Goal: Information Seeking & Learning: Learn about a topic

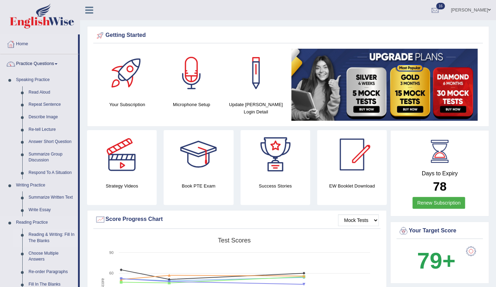
click at [56, 233] on link "Reading & Writing: Fill In The Blanks" at bounding box center [51, 237] width 53 height 18
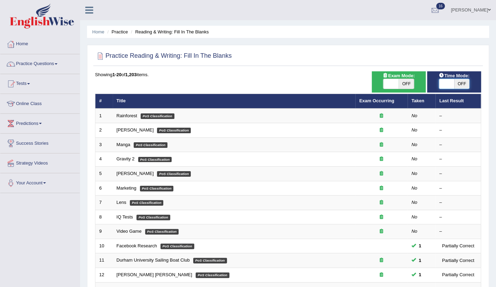
click at [443, 83] on span at bounding box center [445, 84] width 15 height 10
checkbox input "true"
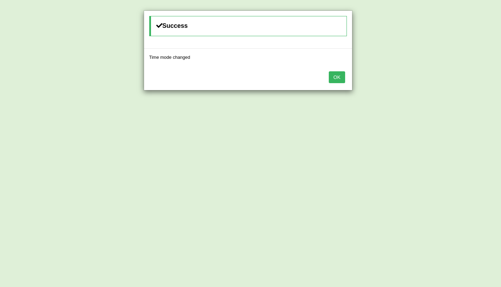
click at [335, 77] on button "OK" at bounding box center [337, 77] width 16 height 12
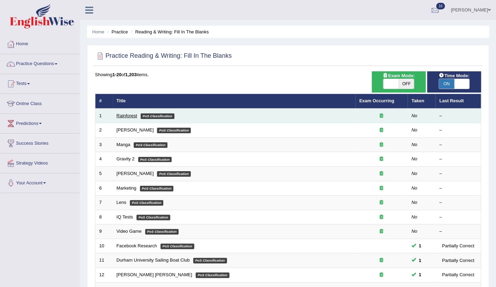
click at [125, 114] on link "Rainforest" at bounding box center [126, 115] width 21 height 5
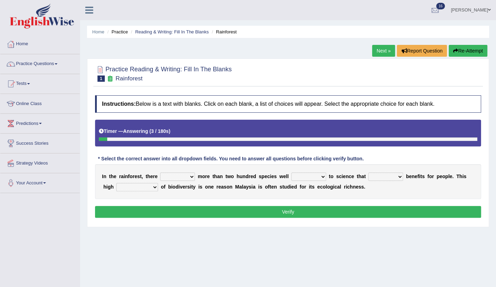
click at [192, 176] on select "have can be has is" at bounding box center [177, 176] width 35 height 8
select select "can be"
click at [160, 172] on select "have can be has is" at bounding box center [177, 176] width 35 height 8
click at [323, 177] on select "knowing known knew know" at bounding box center [308, 176] width 35 height 8
select select "known"
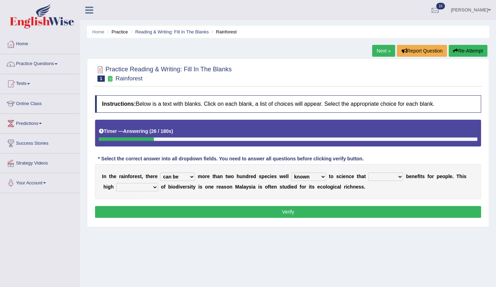
click at [291, 172] on select "knowing known knew know" at bounding box center [308, 176] width 35 height 8
click at [398, 176] on select "contain contained containing contains" at bounding box center [385, 176] width 35 height 8
select select "containing"
click at [368, 172] on select "contain contained containing contains" at bounding box center [385, 176] width 35 height 8
click at [156, 186] on select "condensation conjunction continuity complexity" at bounding box center [137, 187] width 42 height 8
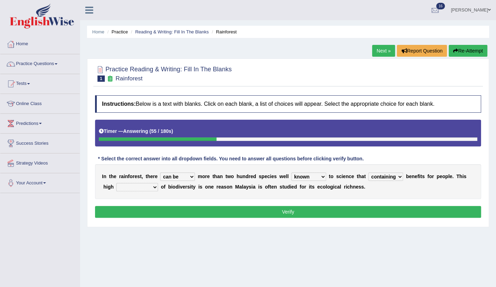
select select "complexity"
click at [116, 183] on select "condensation conjunction continuity complexity" at bounding box center [137, 187] width 42 height 8
click at [295, 207] on button "Verify" at bounding box center [288, 212] width 386 height 12
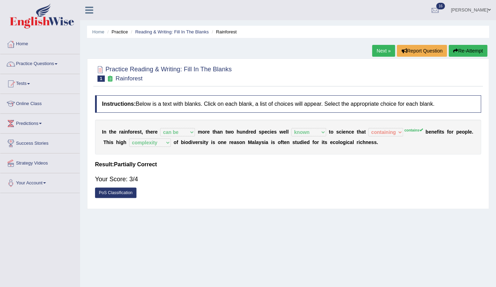
click at [384, 51] on link "Next »" at bounding box center [383, 51] width 23 height 12
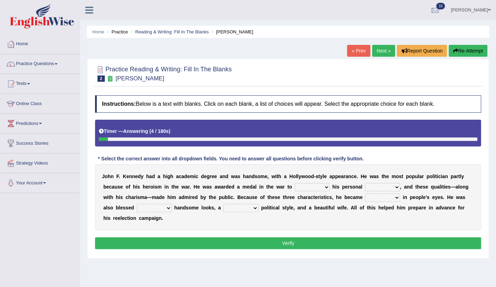
click at [355, 90] on div "Practice Reading & Writing: Fill In The Blanks 2 Kennedy Instructions: Below is…" at bounding box center [288, 158] width 402 height 200
click at [327, 189] on select "prove show evidence upthrow" at bounding box center [312, 187] width 35 height 8
click at [325, 186] on select "prove show evidence upthrow" at bounding box center [312, 187] width 35 height 8
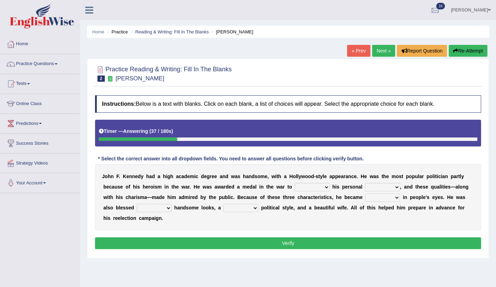
click at [325, 186] on select "prove show evidence upthrow" at bounding box center [312, 187] width 35 height 8
select select "show"
click at [295, 183] on select "prove show evidence upthrow" at bounding box center [312, 187] width 35 height 8
click at [398, 185] on select "passion courage charm liking" at bounding box center [382, 187] width 35 height 8
select select "courage"
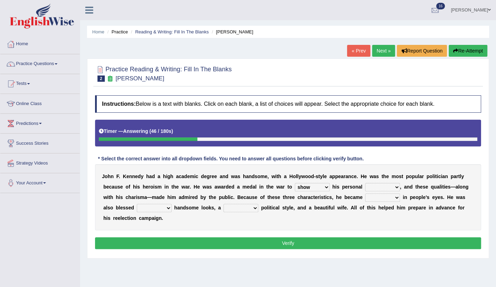
click at [365, 183] on select "passion courage charm liking" at bounding box center [382, 187] width 35 height 8
click at [327, 185] on select "prove show evidence upthrow" at bounding box center [312, 187] width 35 height 8
select select "prove"
click at [295, 183] on select "prove show evidence upthrow" at bounding box center [312, 187] width 35 height 8
click at [397, 185] on select "passion courage charm liking" at bounding box center [382, 187] width 35 height 8
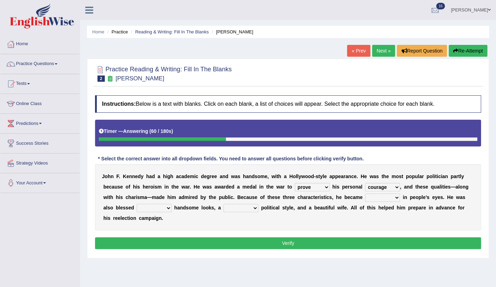
click at [397, 185] on select "passion courage charm liking" at bounding box center [382, 187] width 35 height 8
click at [396, 198] on select "iconic ironic identical impotent" at bounding box center [382, 197] width 35 height 8
select select "iconic"
click at [365, 193] on select "iconic ironic identical impotent" at bounding box center [382, 197] width 35 height 8
click at [168, 206] on select "with in upon to" at bounding box center [154, 208] width 35 height 8
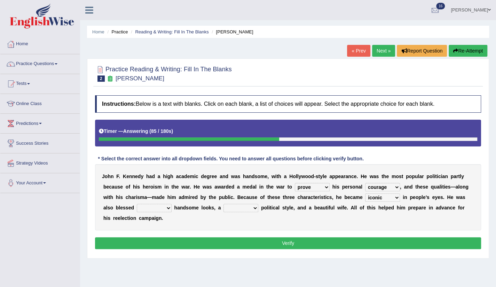
select select "with"
click at [137, 204] on select "with in upon to" at bounding box center [154, 208] width 35 height 8
click at [256, 208] on select "mending mends mended mend" at bounding box center [240, 208] width 35 height 8
click at [223, 204] on select "mending mends mended mend" at bounding box center [240, 208] width 35 height 8
click at [255, 210] on select "mending mends mended mend" at bounding box center [240, 208] width 35 height 8
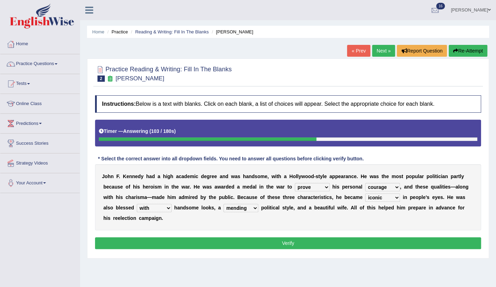
click at [255, 210] on select "mending mends mended mend" at bounding box center [240, 208] width 35 height 8
select select "mended"
click at [223, 204] on select "mending mends mended mend" at bounding box center [240, 208] width 35 height 8
click at [279, 241] on button "Verify" at bounding box center [288, 243] width 386 height 12
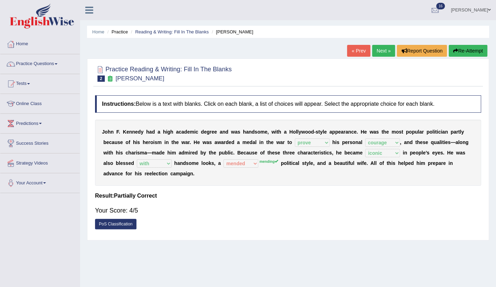
click at [385, 55] on link "Next »" at bounding box center [383, 51] width 23 height 12
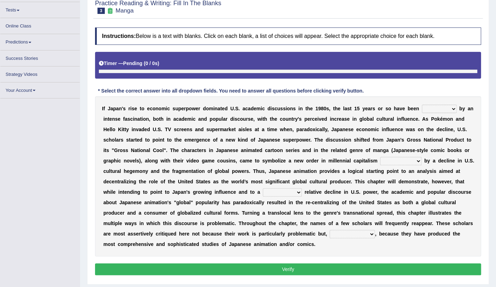
click at [495, 223] on html "Toggle navigation Home Practice Questions Speaking Practice Read Aloud Repeat S…" at bounding box center [248, 79] width 496 height 287
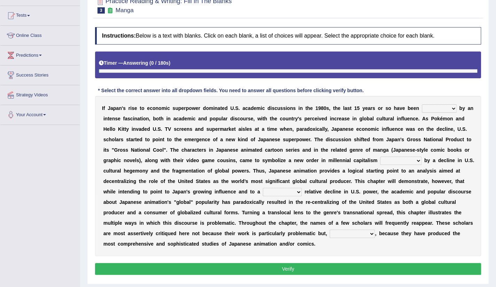
scroll to position [73, 0]
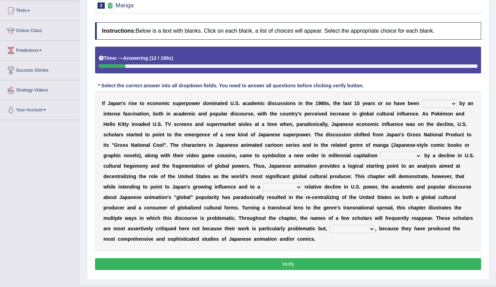
click at [455, 105] on select "marked dedicated made inspired" at bounding box center [438, 103] width 35 height 8
select select "marked"
click at [421, 99] on select "marked dedicated made inspired" at bounding box center [438, 103] width 35 height 8
click at [457, 153] on b "i" at bounding box center [457, 156] width 1 height 6
click at [419, 156] on select "pocessed characterized opposed tangled" at bounding box center [400, 156] width 41 height 8
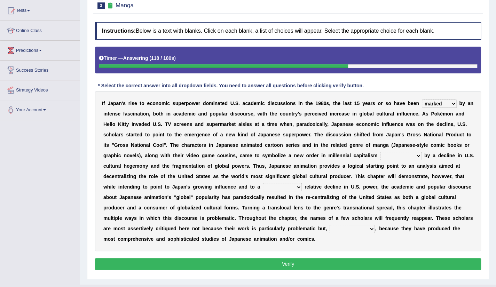
select select "pocessed"
click at [380, 152] on select "pocessed characterized opposed tangled" at bounding box center [400, 156] width 41 height 8
click at [298, 187] on select "concomitant discrete proportional legitimate" at bounding box center [282, 187] width 39 height 8
select select "legitimate"
click at [263, 183] on select "concomitant discrete proportional legitimate" at bounding box center [282, 187] width 39 height 8
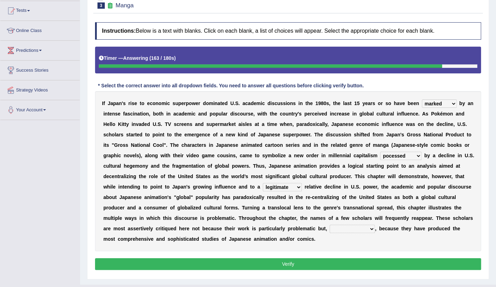
click at [371, 229] on select "however on the contrary in addition on the whole" at bounding box center [351, 229] width 45 height 8
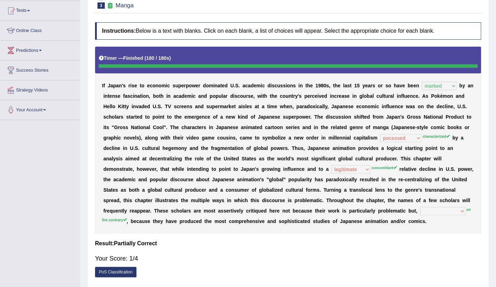
scroll to position [0, 0]
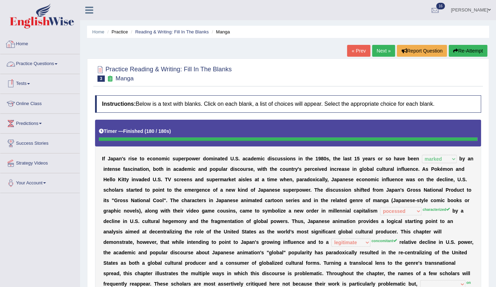
click at [27, 48] on link "Home" at bounding box center [39, 42] width 79 height 17
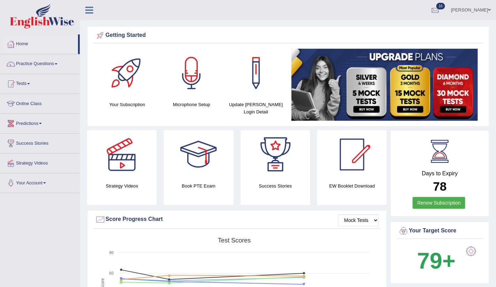
click at [28, 123] on link "Predictions" at bounding box center [39, 122] width 79 height 17
click at [32, 145] on link "Latest Predictions" at bounding box center [45, 139] width 65 height 13
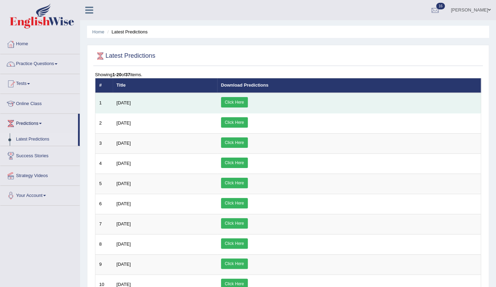
click at [248, 104] on link "Click Here" at bounding box center [234, 102] width 27 height 10
